Goal: Task Accomplishment & Management: Complete application form

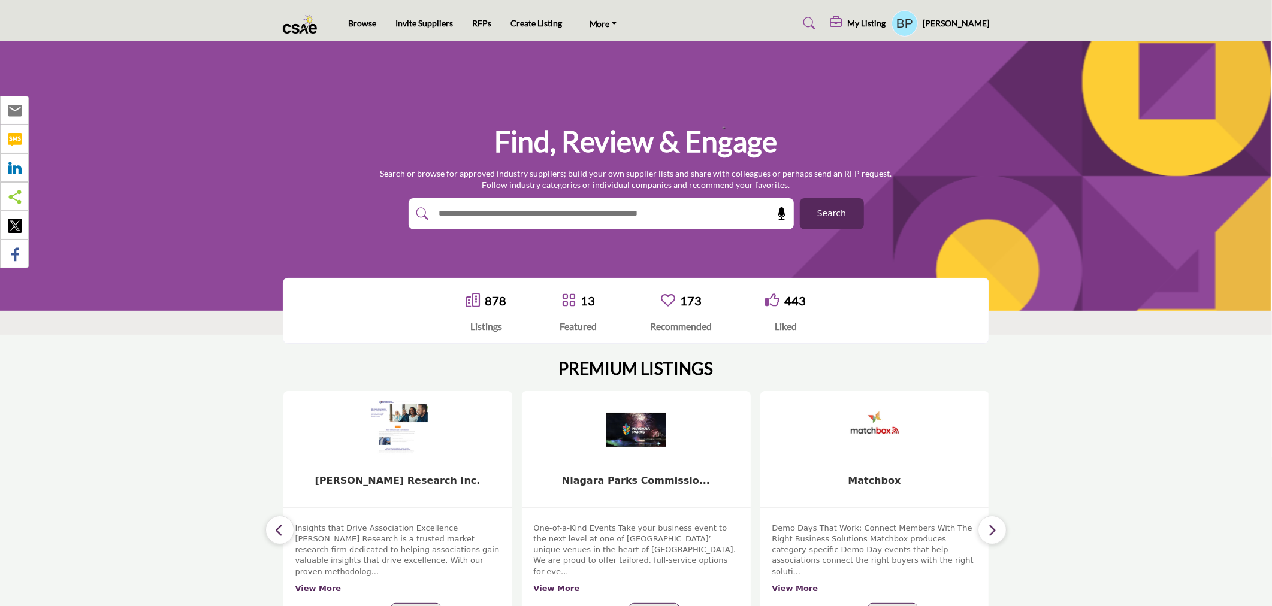
click at [1129, 392] on section "PREMIUM LISTINGS 13 Follow View More 13 Follow 5" at bounding box center [636, 500] width 1272 height 330
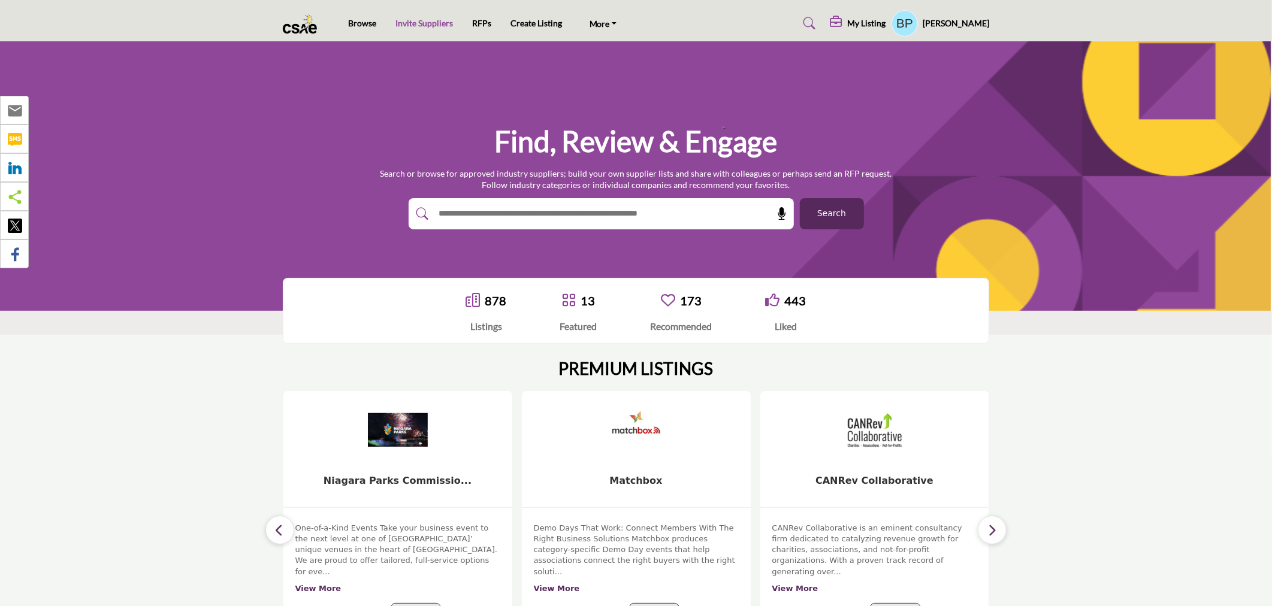
click at [444, 22] on link "Invite Suppliers" at bounding box center [424, 23] width 58 height 10
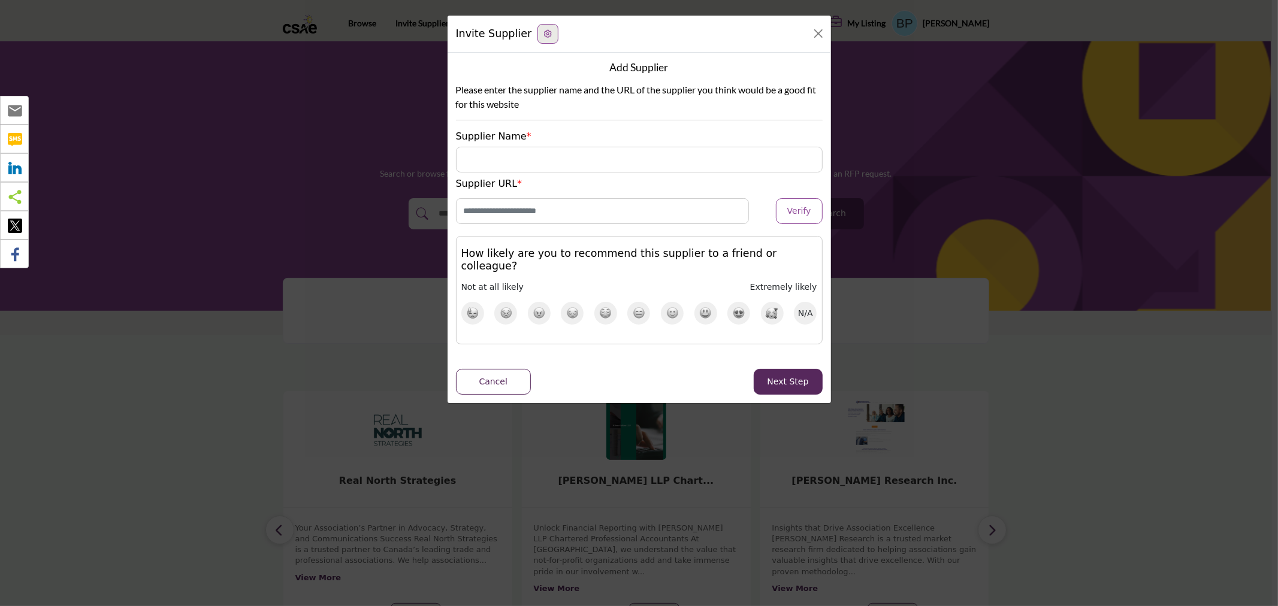
drag, startPoint x: 677, startPoint y: 388, endPoint x: 675, endPoint y: 382, distance: 6.3
click at [677, 388] on div "Add Supplier Please enter the supplier name and the URL of the supplier you thi…" at bounding box center [638, 228] width 383 height 350
click at [589, 166] on input "Supplier Name" at bounding box center [639, 160] width 367 height 26
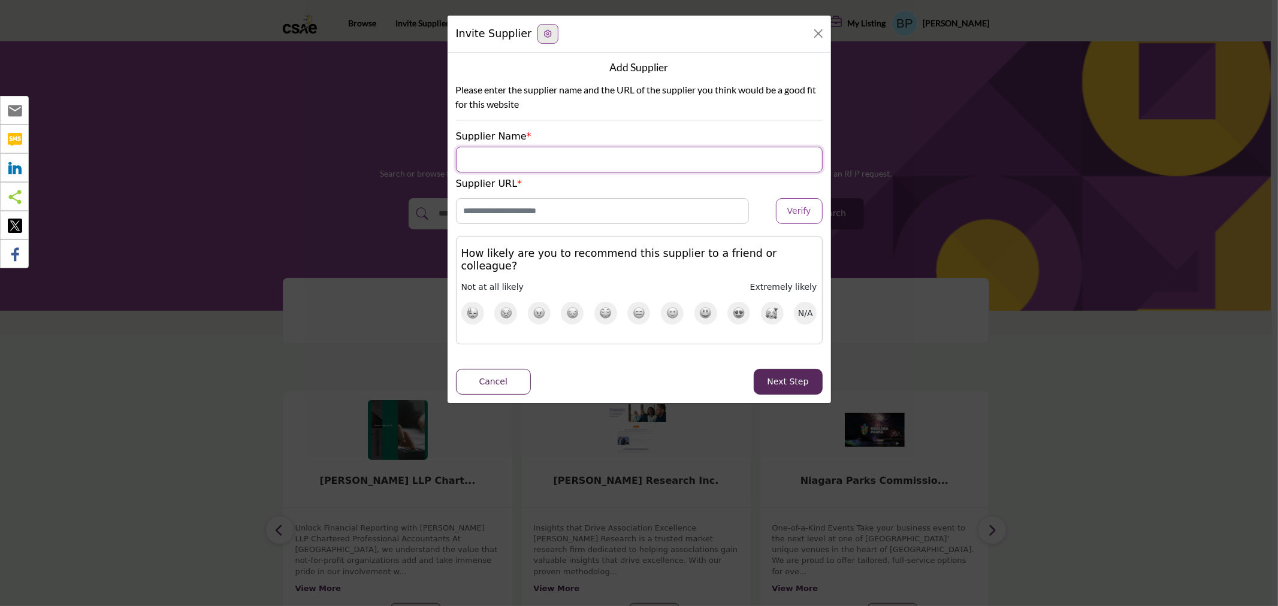
type input "**********"
click at [566, 208] on input "Enter Website URL" at bounding box center [603, 211] width 294 height 26
type input "**********"
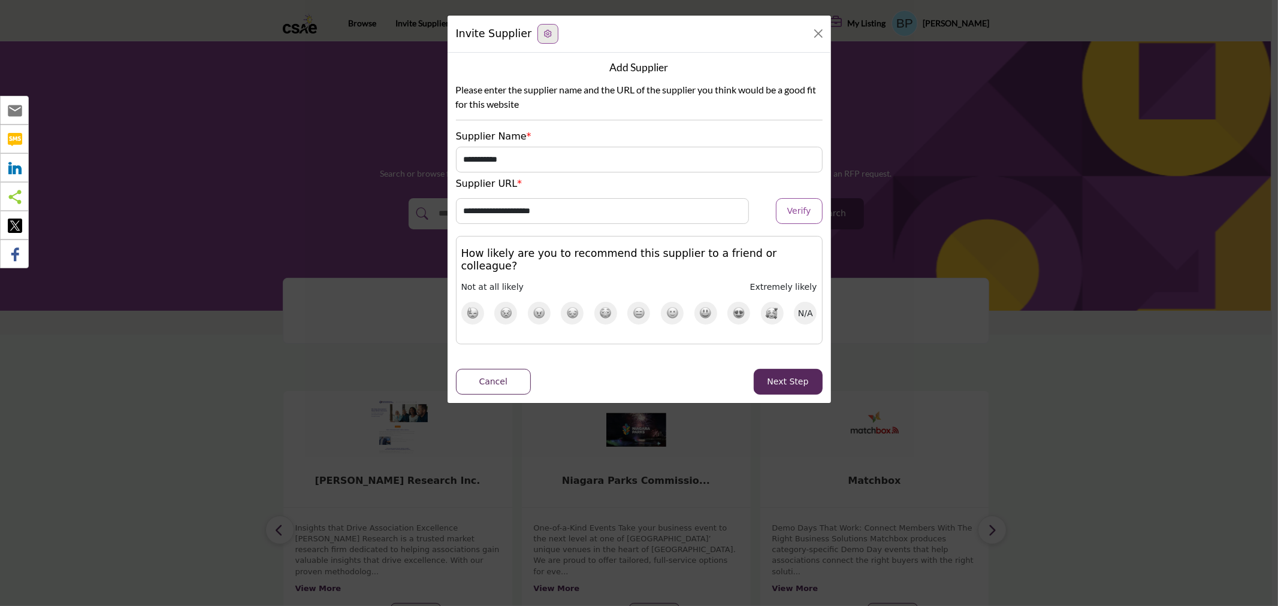
click at [768, 307] on img at bounding box center [772, 313] width 13 height 12
click at [786, 369] on button "Next Step" at bounding box center [788, 382] width 69 height 26
click at [797, 218] on button "Verify" at bounding box center [799, 211] width 47 height 26
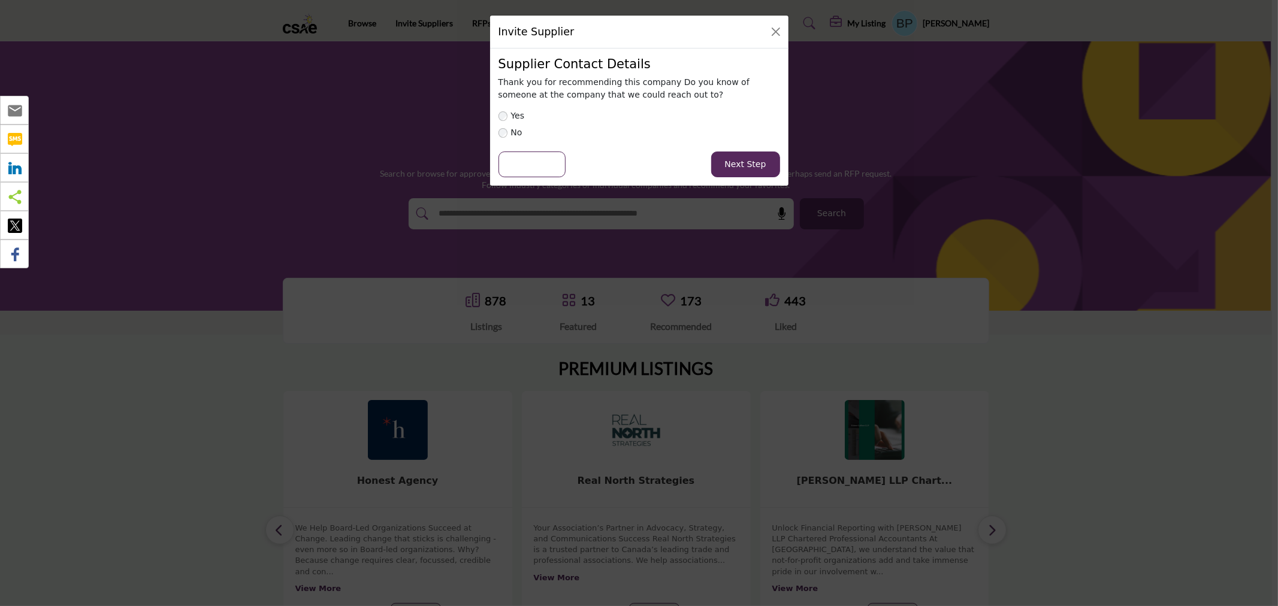
click at [1129, 431] on div "Invite Supplier Supplier Contact Details Thank you for recommending this compan…" at bounding box center [639, 303] width 1278 height 606
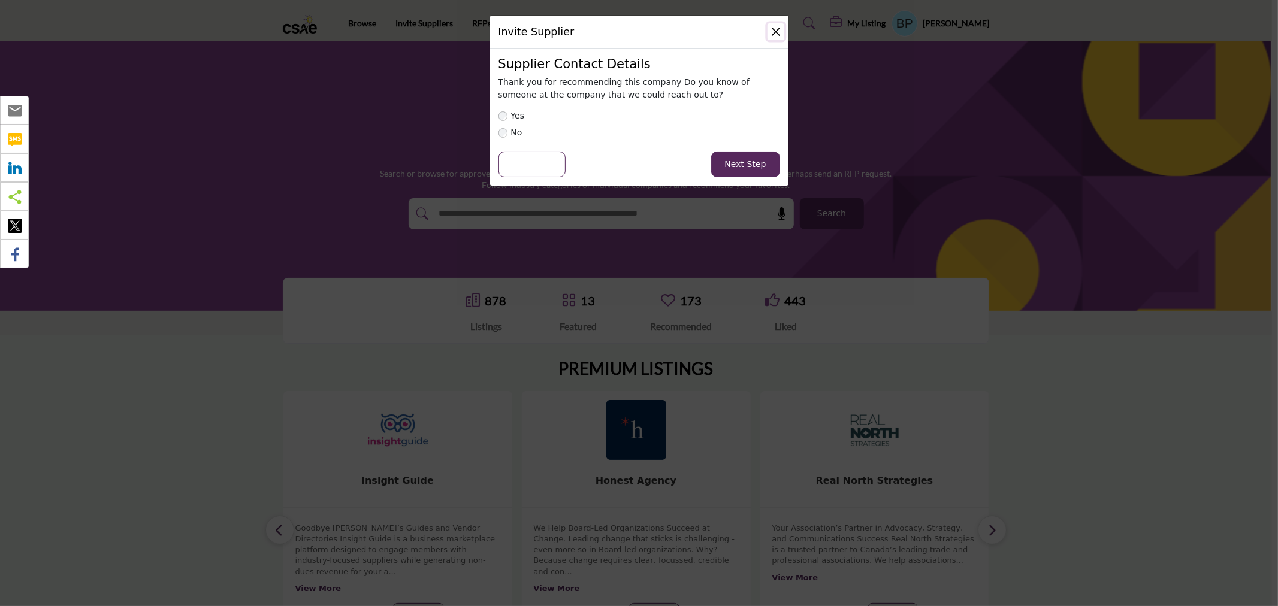
click at [767, 34] on button "Close" at bounding box center [775, 31] width 17 height 17
